Goal: Task Accomplishment & Management: Use online tool/utility

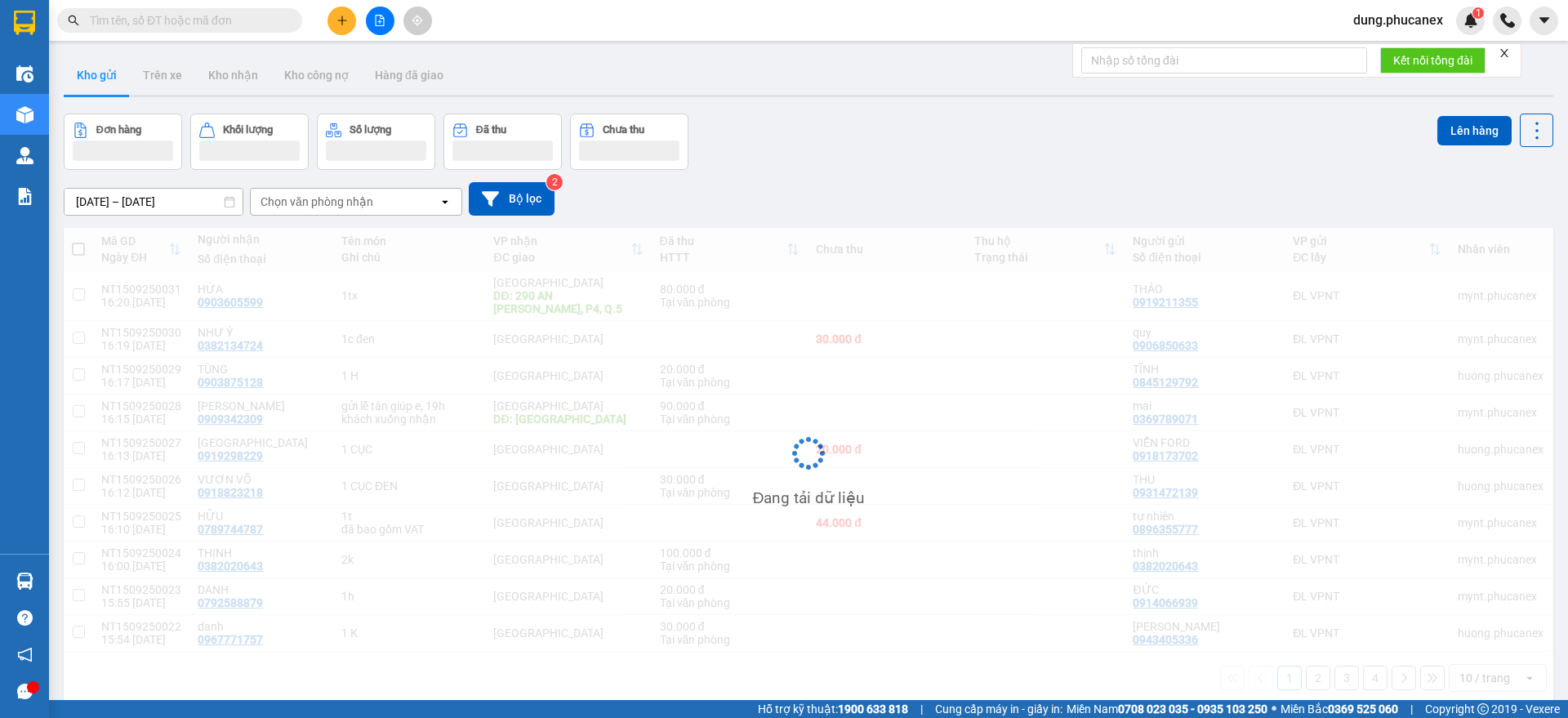
click at [231, 19] on input "text" at bounding box center [186, 20] width 193 height 18
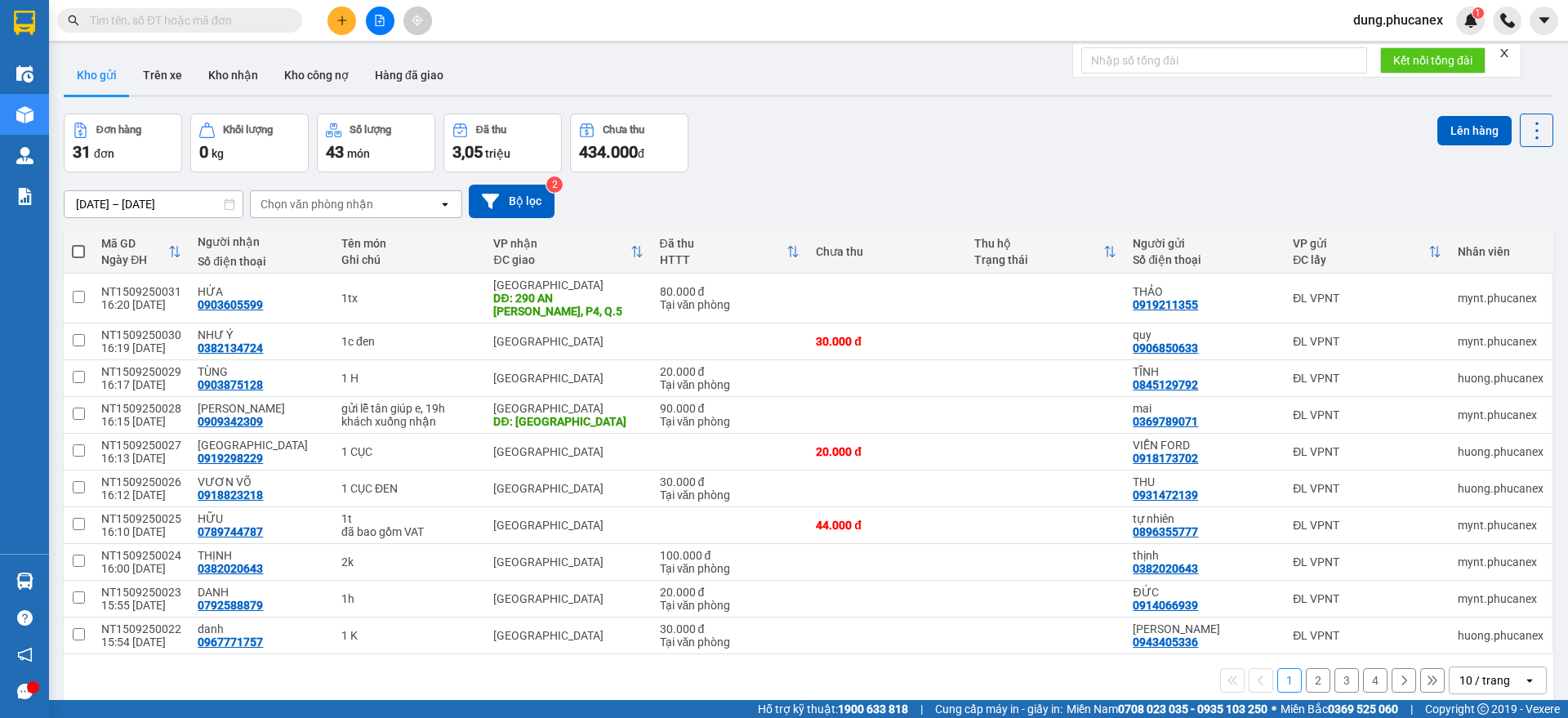
paste input "Q11908250076"
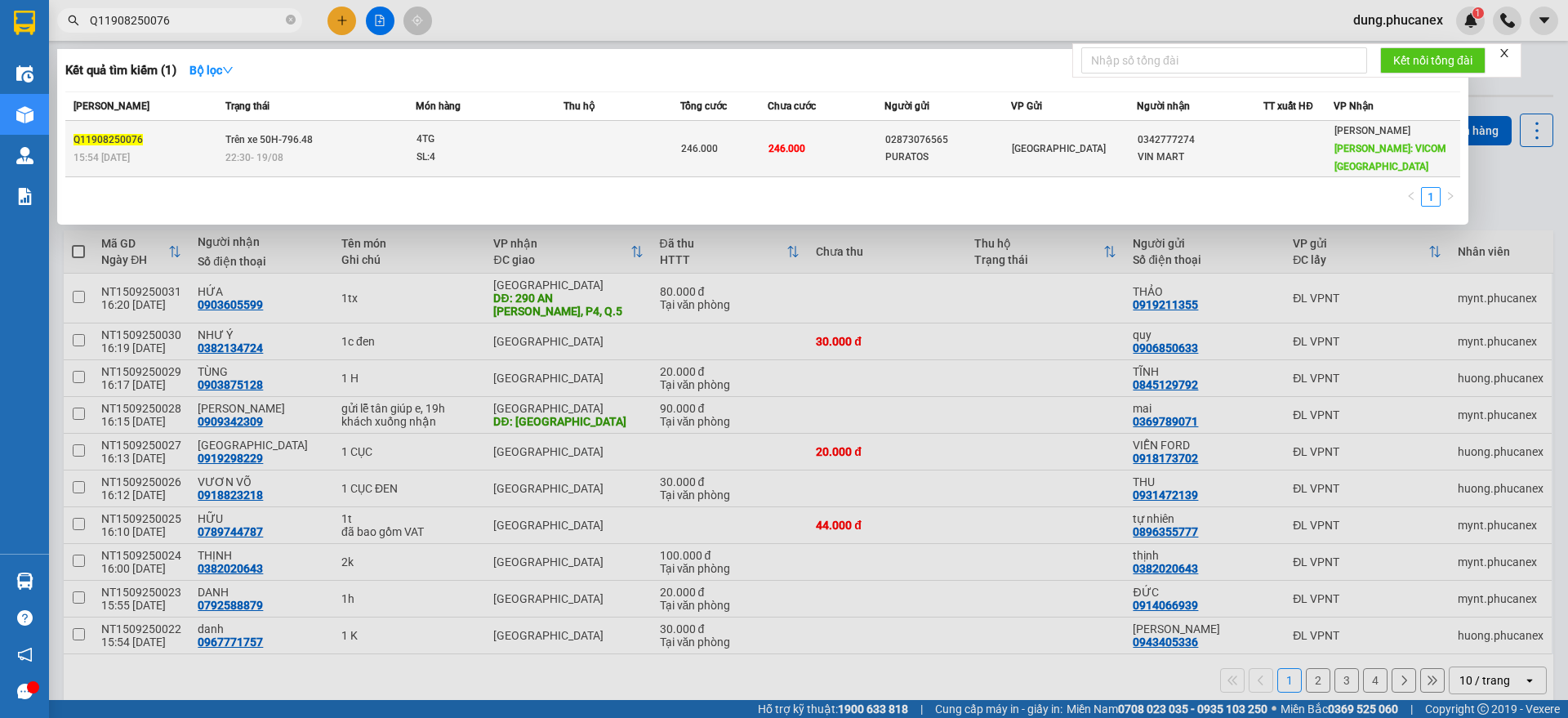
type input "Q11908250076"
click at [512, 167] on td "4TG SL: 4" at bounding box center [489, 149] width 148 height 57
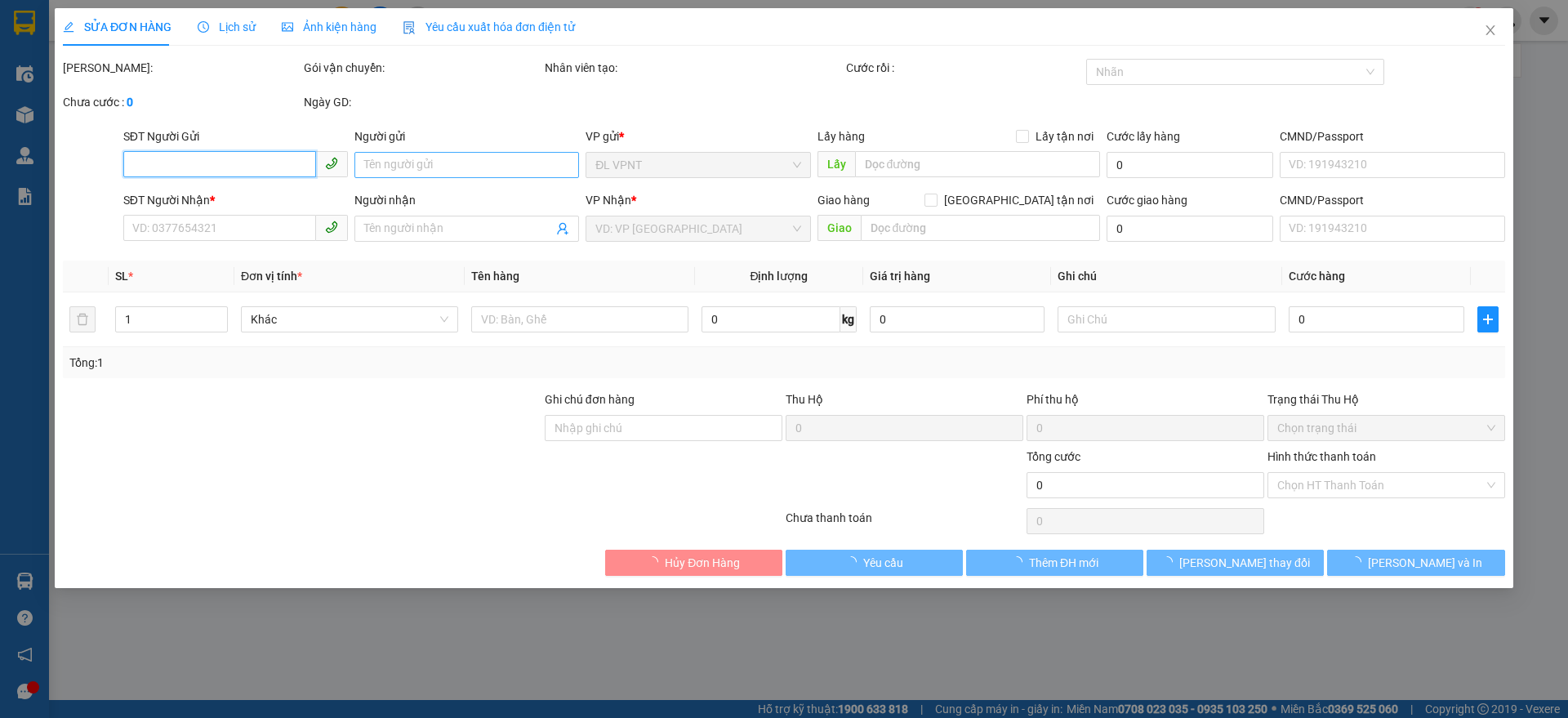
type input "02873076565"
type input "PURATOS"
type input "0342777274"
type input "VIN MART"
type input "VICOM [GEOGRAPHIC_DATA]"
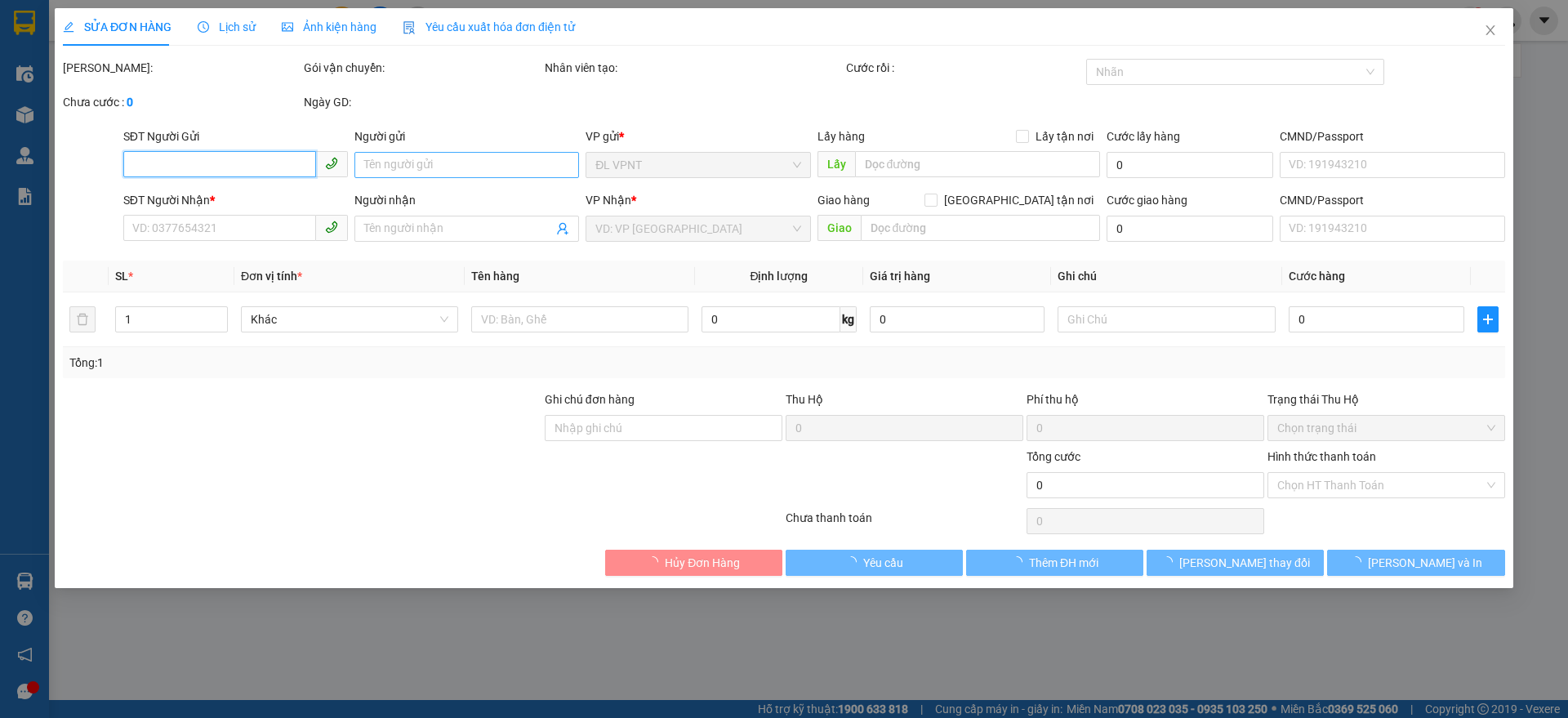
type input "150.000"
type input "246.000"
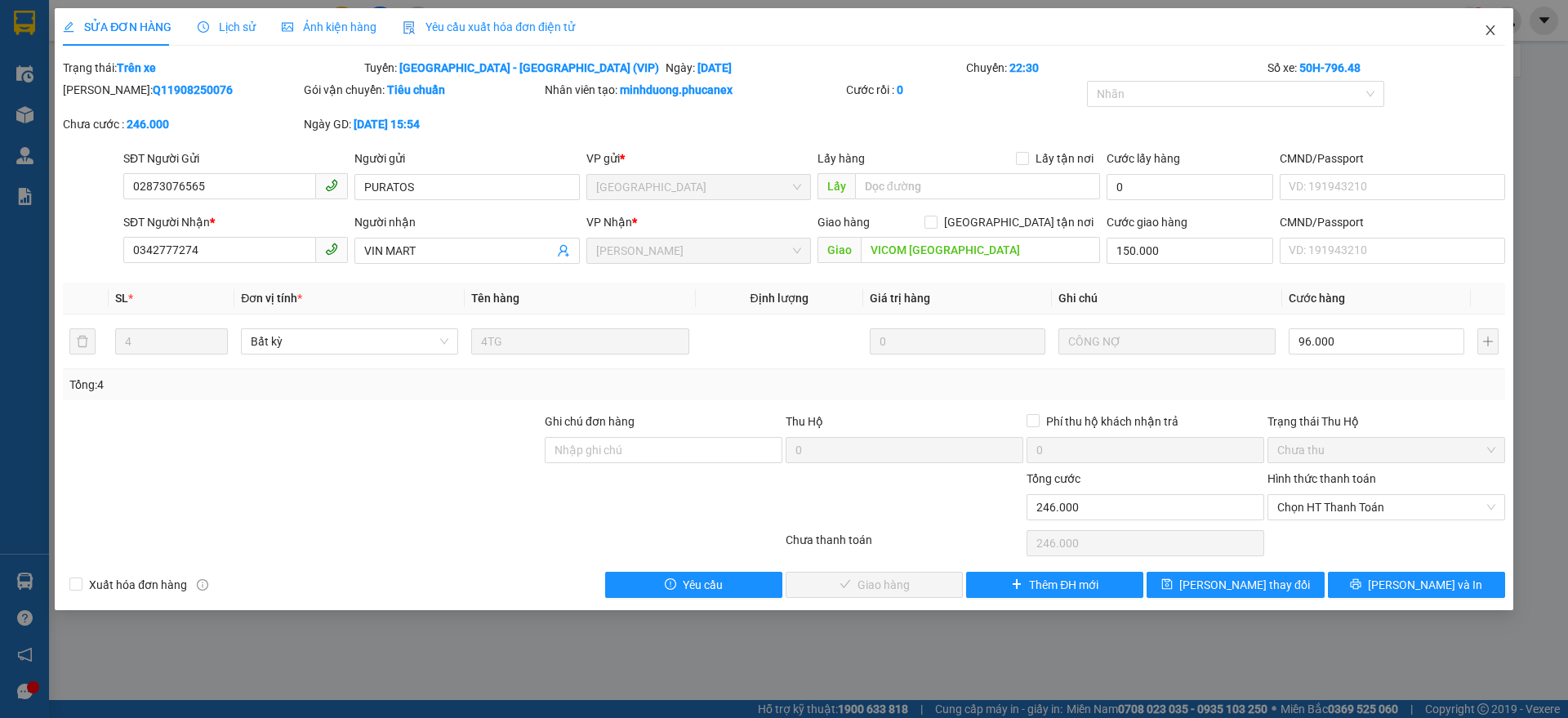
click at [1484, 27] on icon "close" at bounding box center [1489, 30] width 13 height 13
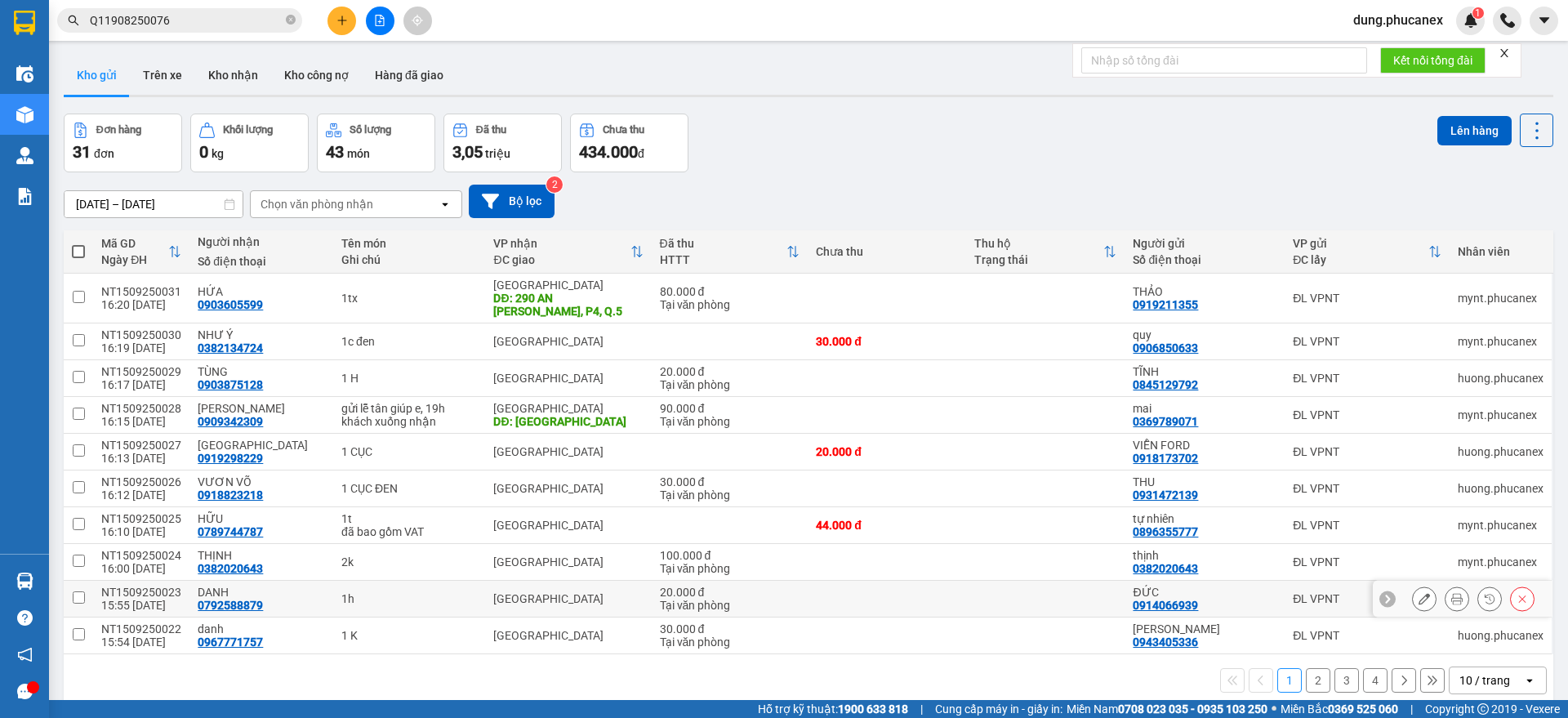
click at [705, 617] on td "20.000 đ Tại văn phòng" at bounding box center [729, 598] width 156 height 36
checkbox input "true"
